Goal: Find specific page/section: Find specific page/section

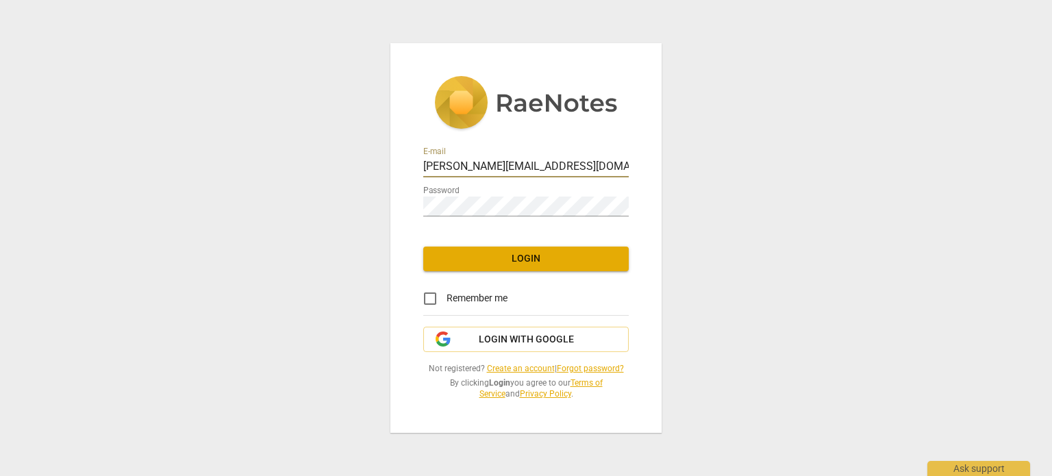
click at [551, 262] on span "Login" at bounding box center [526, 259] width 184 height 14
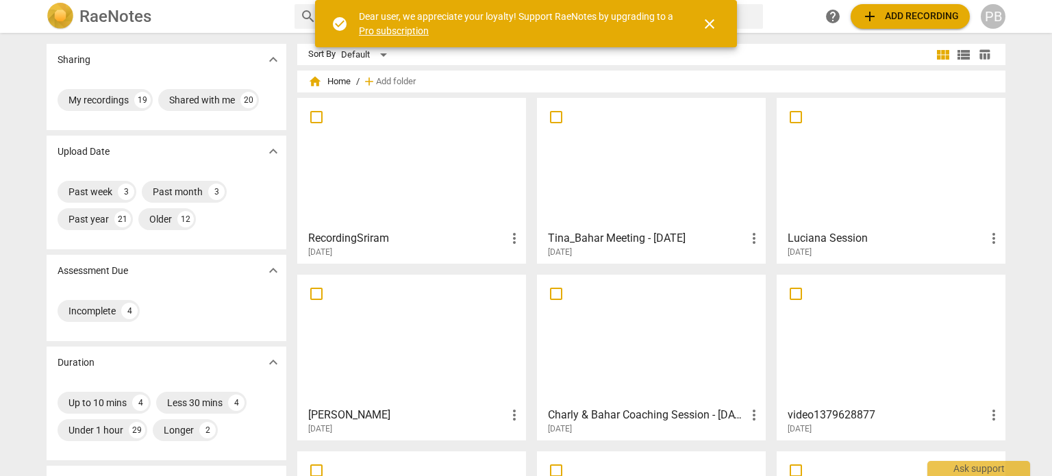
click at [679, 166] on div at bounding box center [651, 163] width 219 height 121
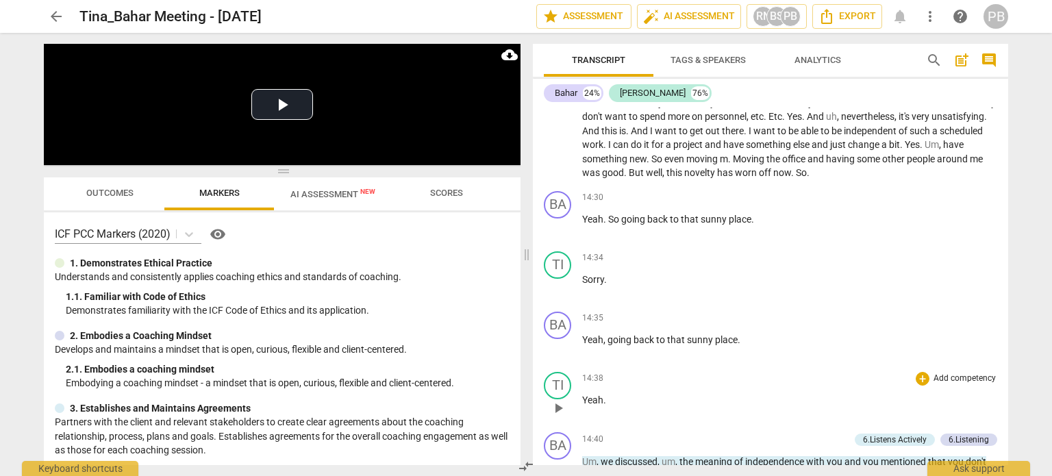
scroll to position [3082, 0]
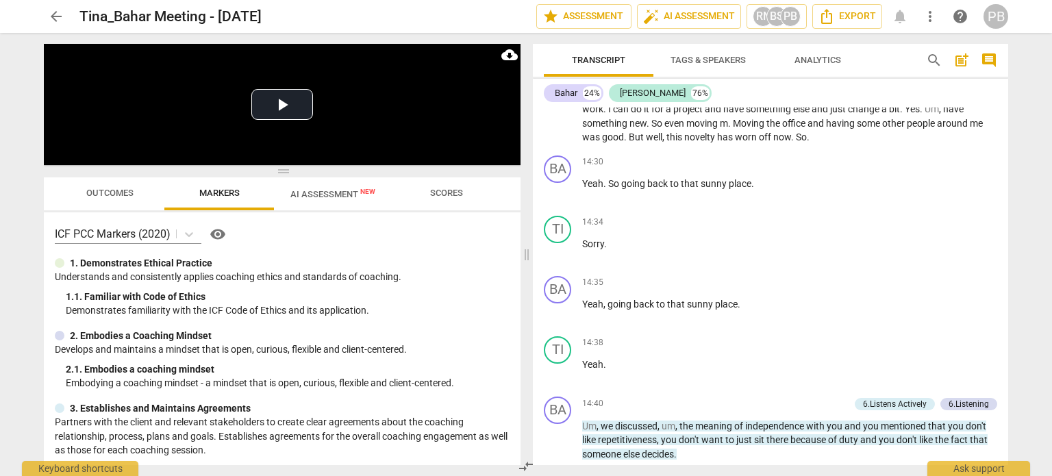
drag, startPoint x: 1007, startPoint y: 221, endPoint x: 1009, endPoint y: 326, distance: 105.5
click at [1009, 331] on div "Transcript Tags & Speakers Analytics search post_add comment Bahar 24% [PERSON_…" at bounding box center [773, 254] width 492 height 443
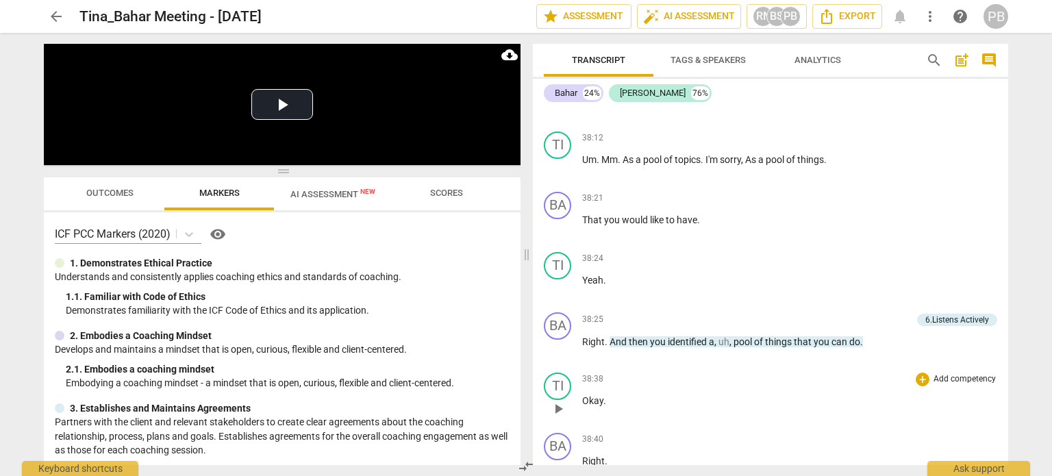
scroll to position [9222, 0]
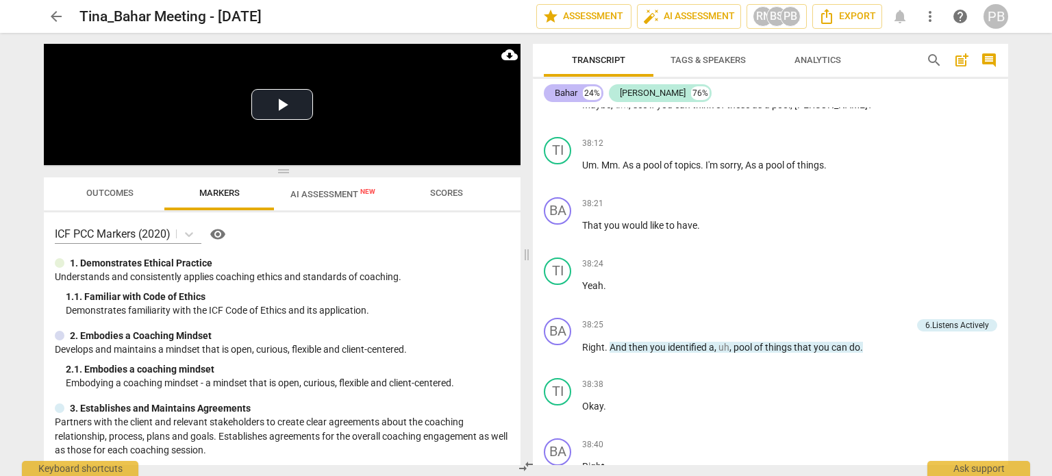
click at [568, 95] on div "Bahar" at bounding box center [566, 93] width 23 height 14
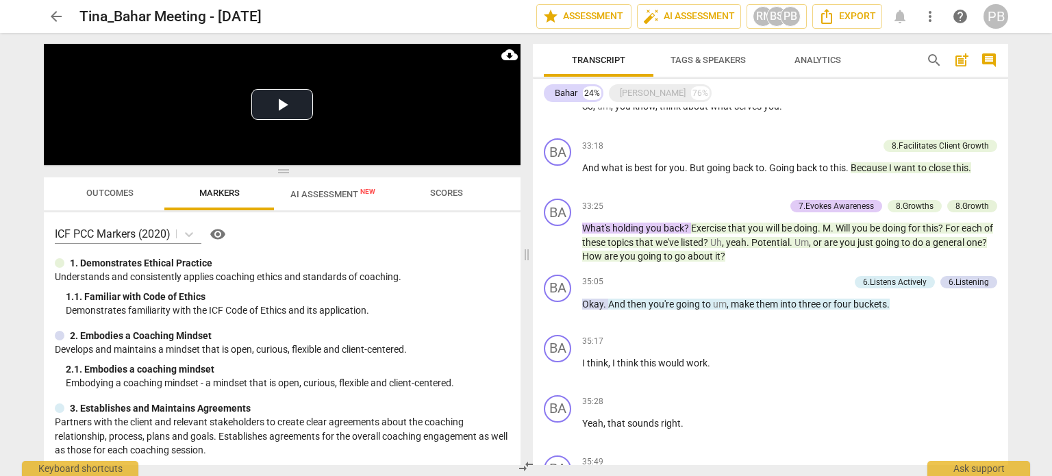
scroll to position [3210, 0]
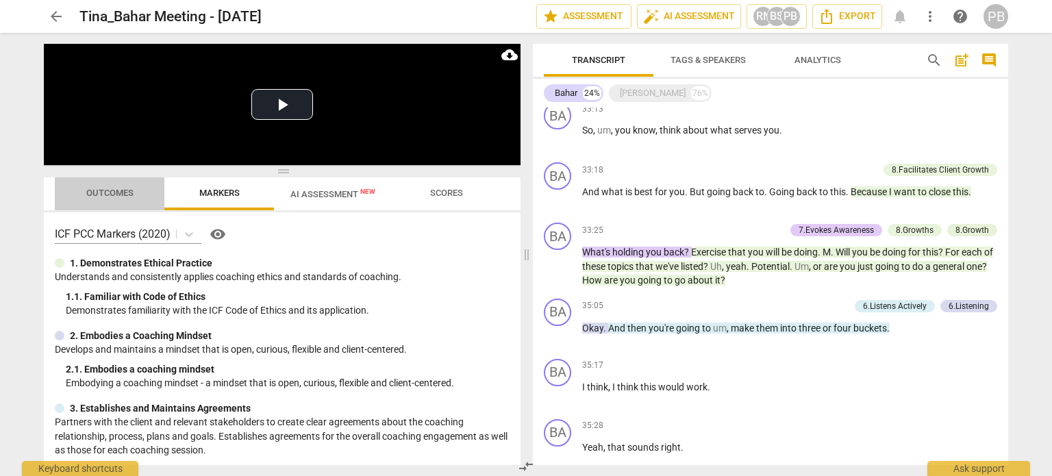
click at [123, 201] on span "Outcomes" at bounding box center [110, 193] width 80 height 18
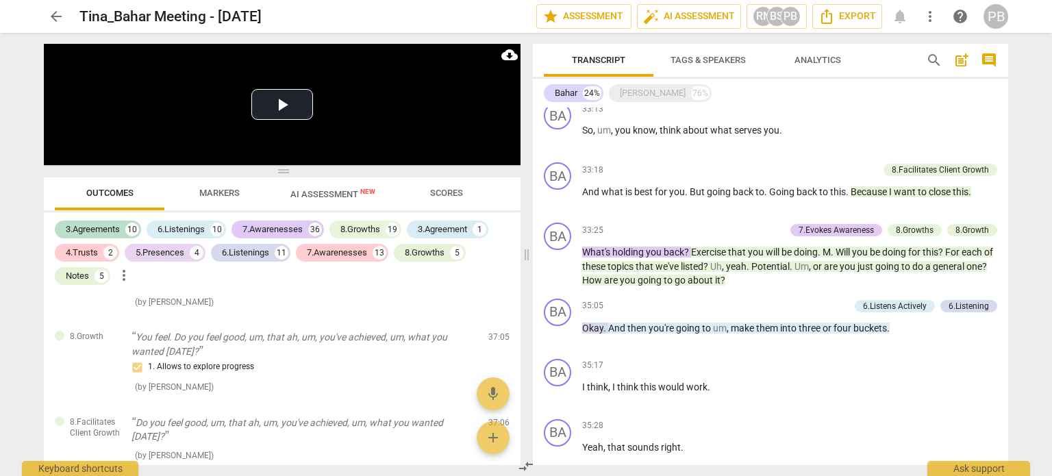
scroll to position [7832, 0]
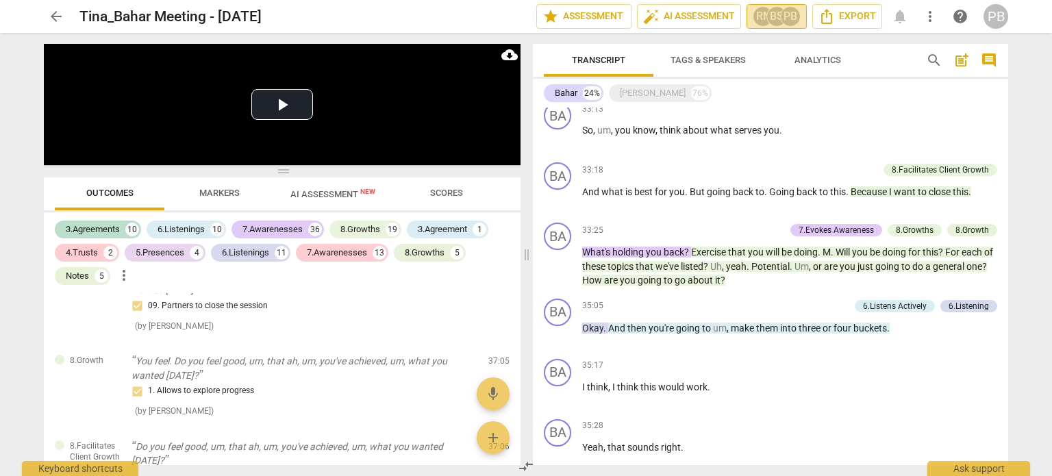
click at [770, 17] on div "BS" at bounding box center [776, 16] width 21 height 21
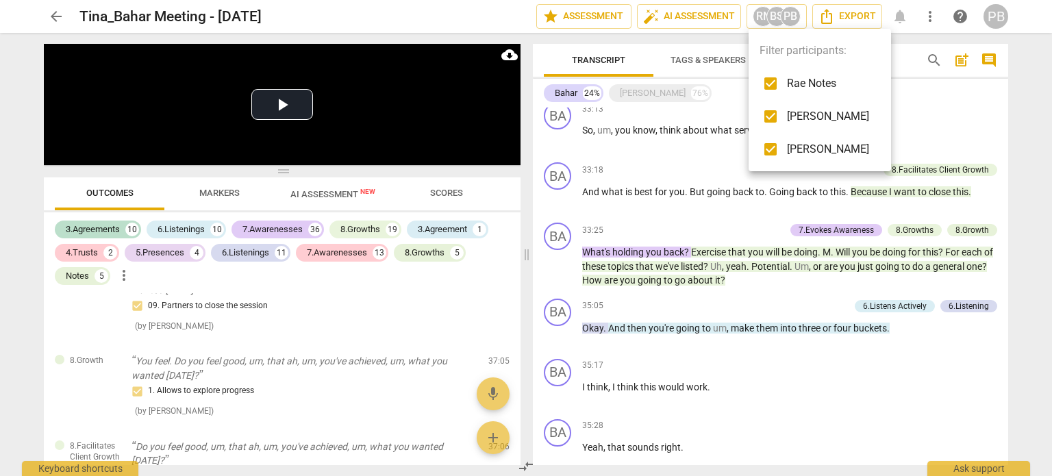
click at [759, 81] on input "checkbox" at bounding box center [770, 83] width 33 height 33
click at [764, 82] on input "checkbox" at bounding box center [770, 83] width 33 height 33
checkbox input "true"
click at [769, 114] on input "checkbox" at bounding box center [770, 116] width 33 height 33
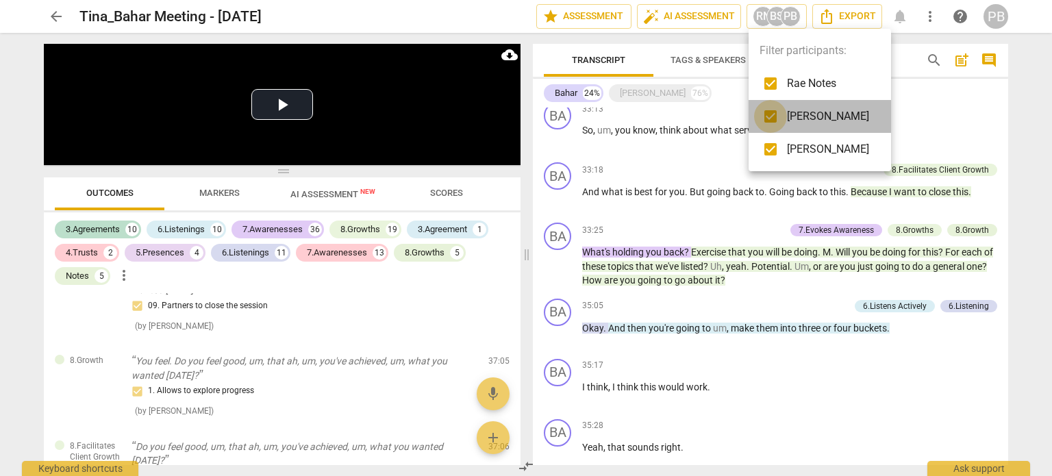
checkbox input "false"
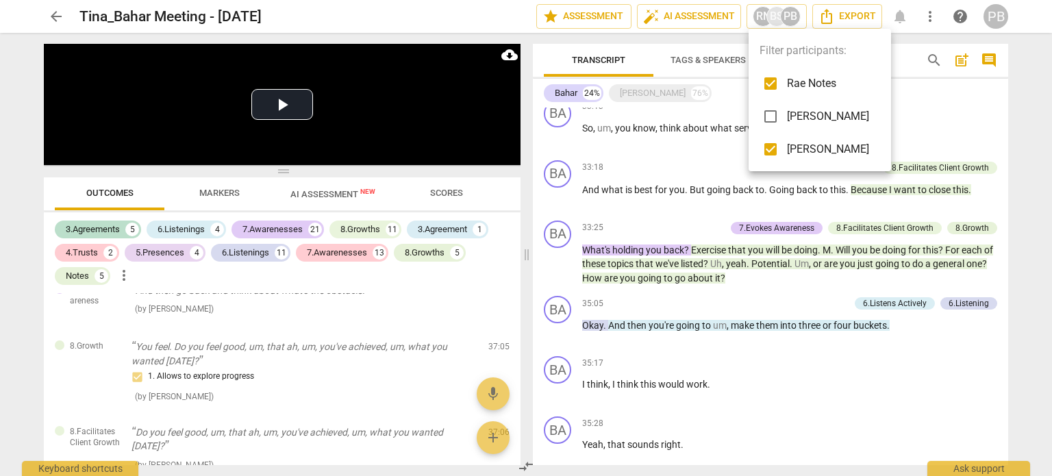
scroll to position [3206, 0]
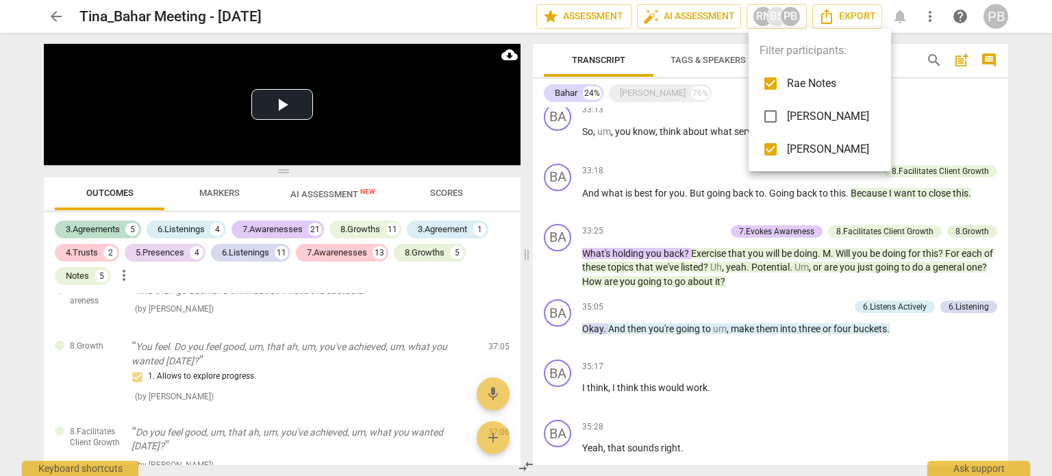
click at [764, 79] on input "checkbox" at bounding box center [770, 83] width 33 height 33
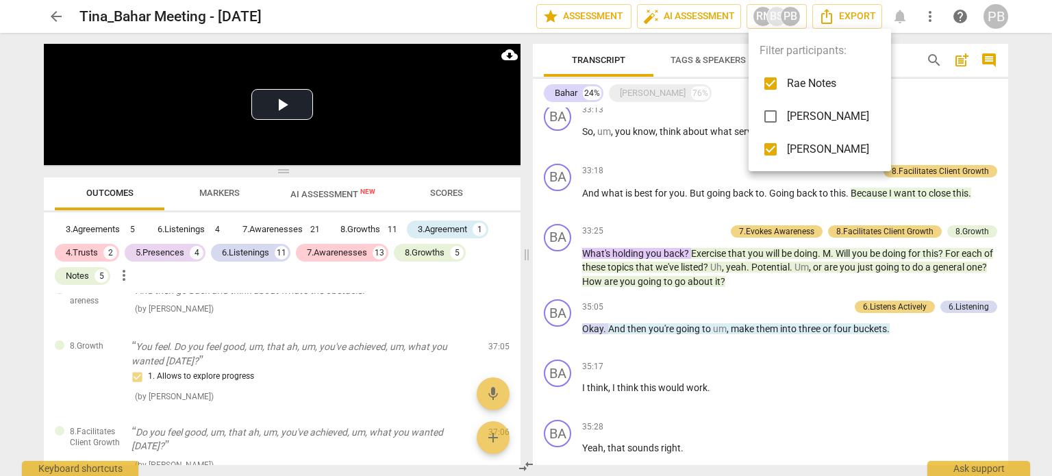
checkbox input "false"
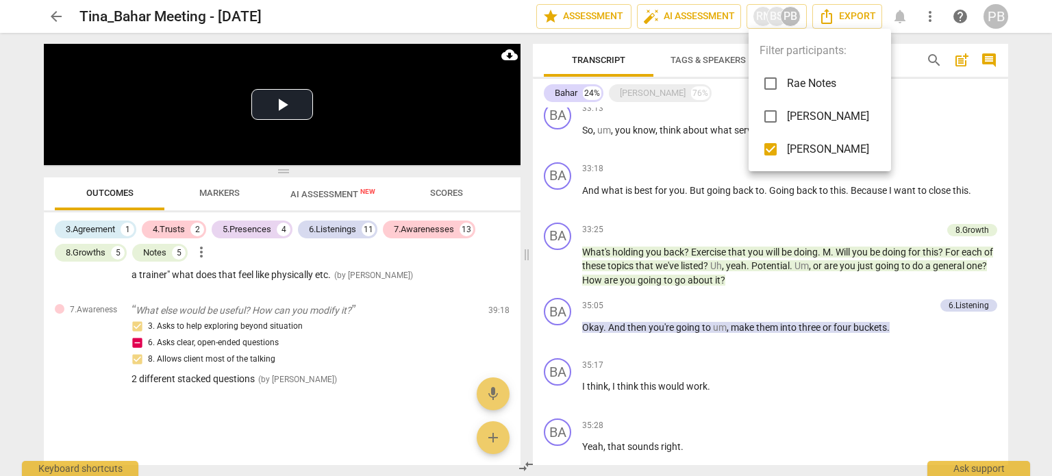
scroll to position [3205, 0]
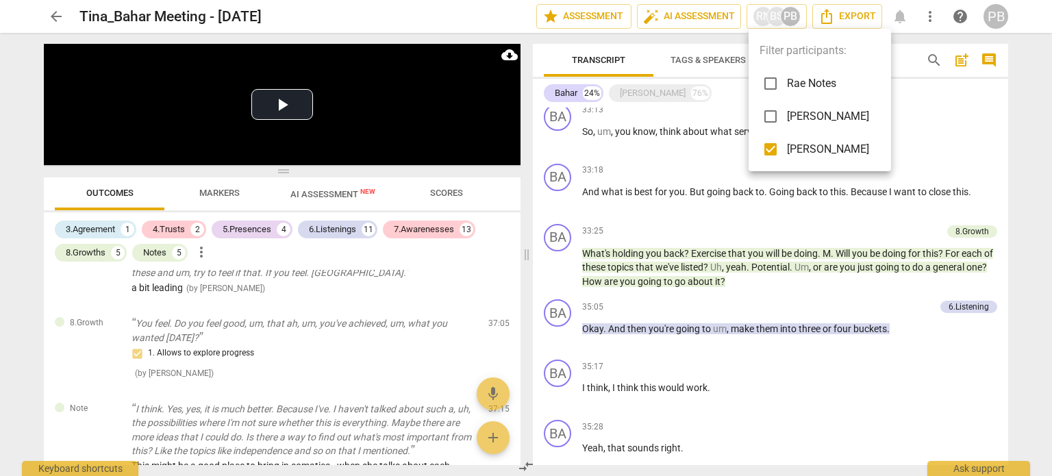
click at [1020, 102] on div at bounding box center [526, 238] width 1052 height 476
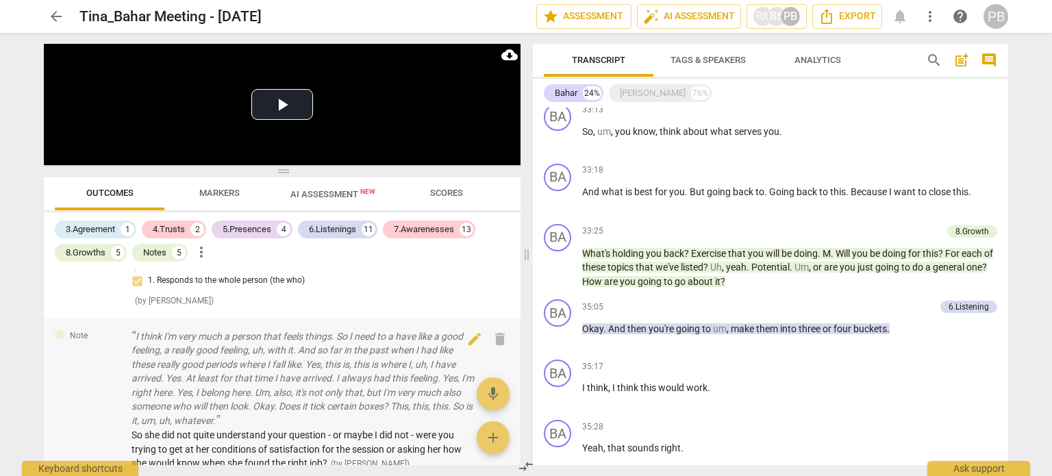
scroll to position [411, 0]
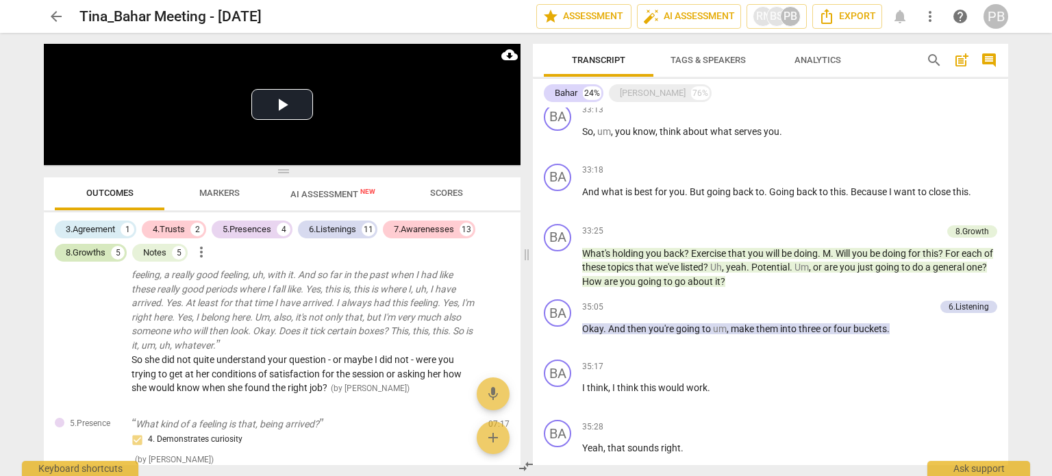
click at [86, 252] on div "8.Growths" at bounding box center [86, 253] width 40 height 14
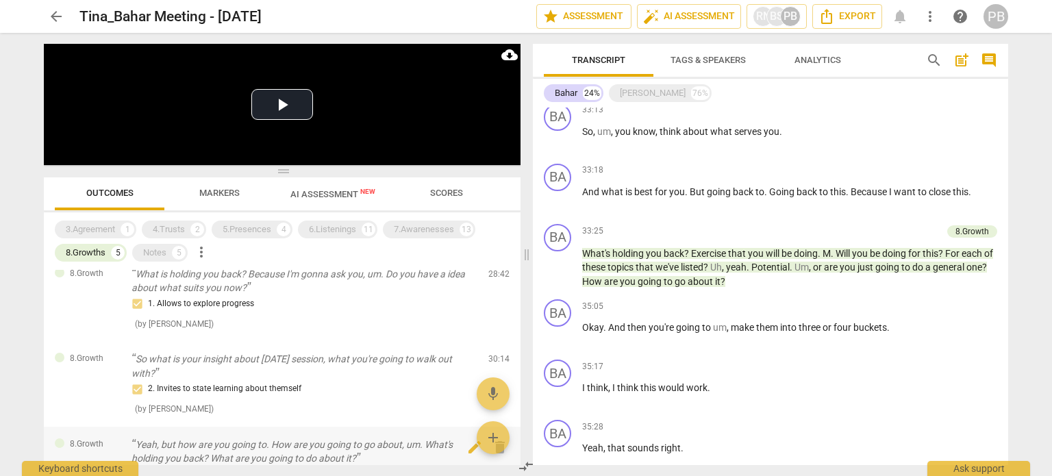
scroll to position [0, 0]
